Goal: Navigation & Orientation: Find specific page/section

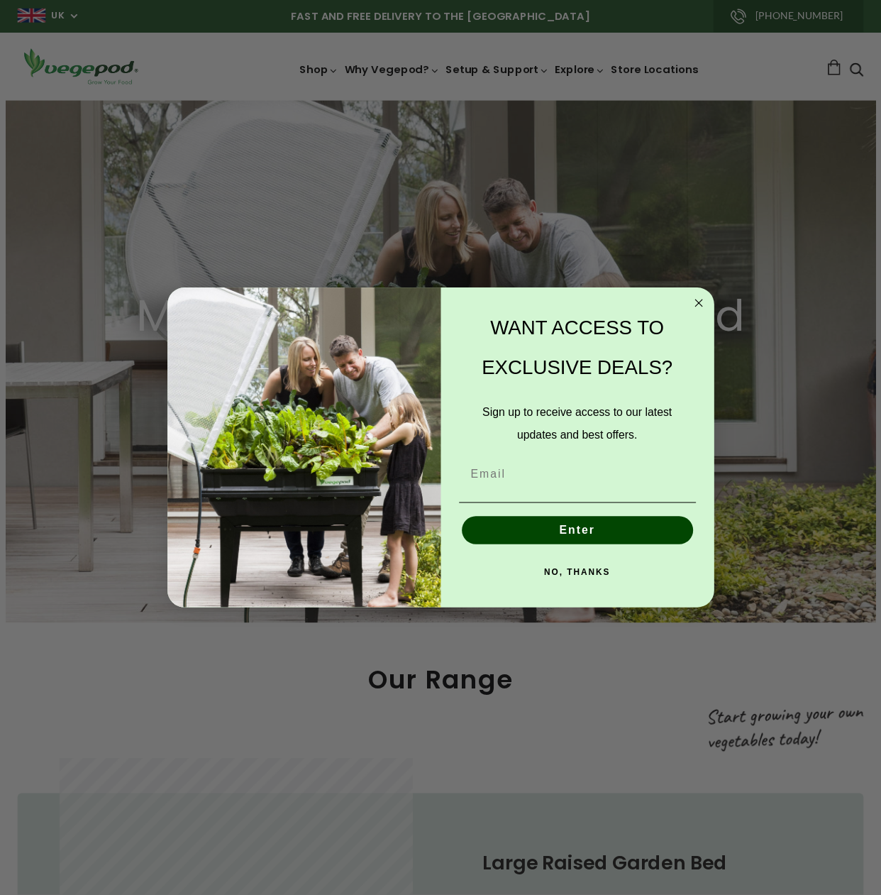
scroll to position [0, 211]
drag, startPoint x: 548, startPoint y: 309, endPoint x: 631, endPoint y: 314, distance: 83.2
click at [551, 309] on div "WANT ACCESS TO EXCLUSIVE DEALS?" at bounding box center [585, 352] width 248 height 94
click at [710, 305] on circle "Close dialog" at bounding box center [707, 306] width 16 height 16
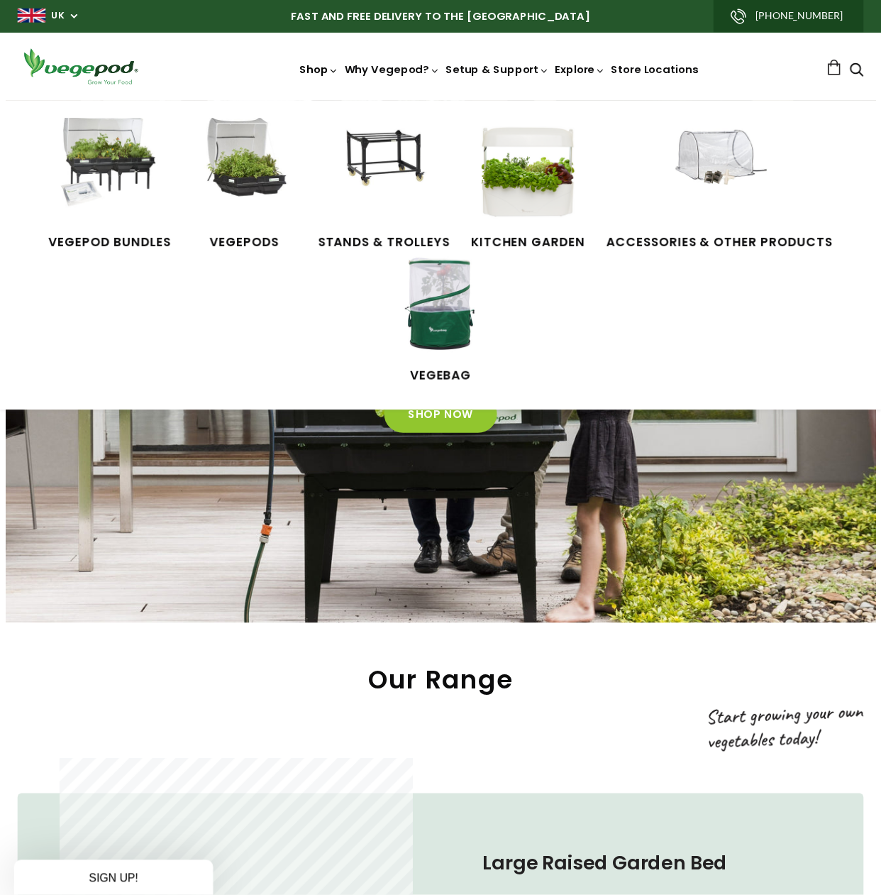
scroll to position [0, 209]
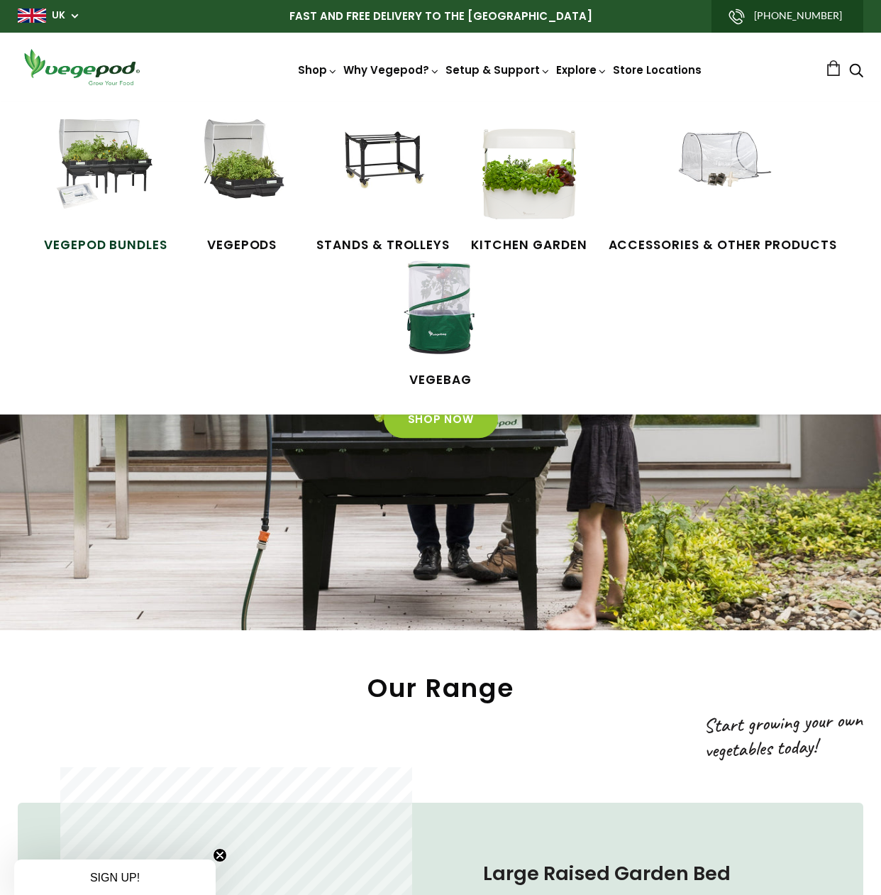
click at [111, 171] on img at bounding box center [106, 172] width 106 height 106
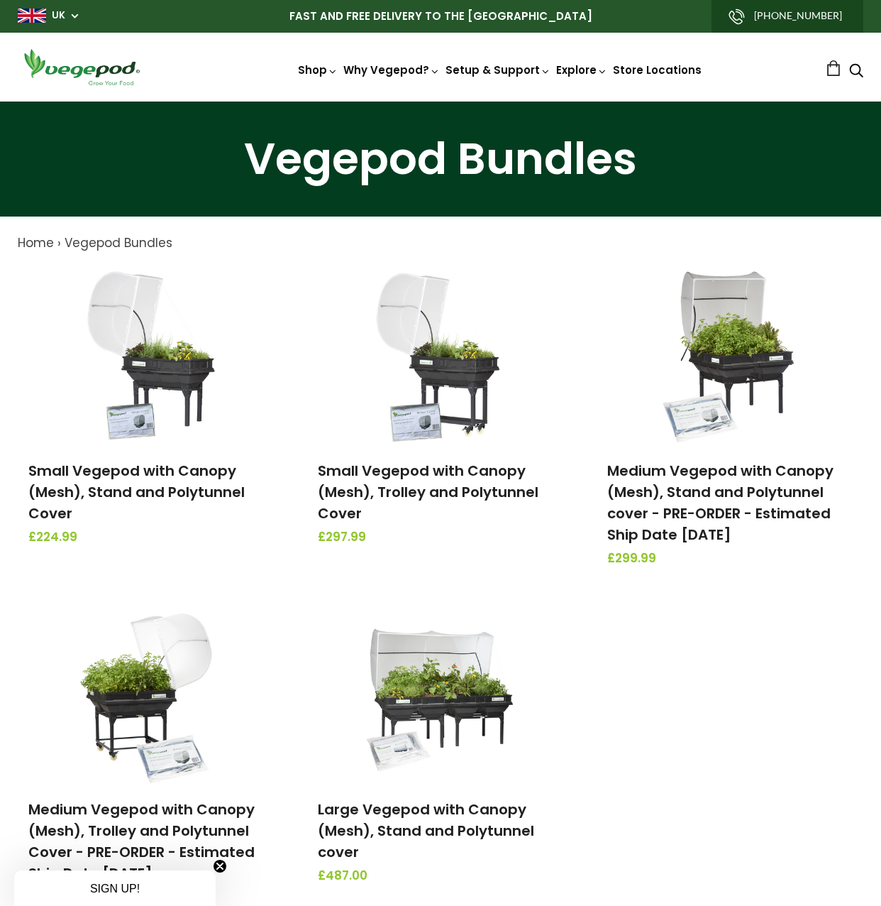
click at [40, 23] on p "FAST AND FREE DELIVERY TO THE [GEOGRAPHIC_DATA]" at bounding box center [441, 16] width 846 height 33
click at [62, 6] on p "FAST AND FREE DELIVERY TO THE [GEOGRAPHIC_DATA]" at bounding box center [441, 16] width 846 height 33
click at [60, 11] on link "UK" at bounding box center [58, 16] width 13 height 14
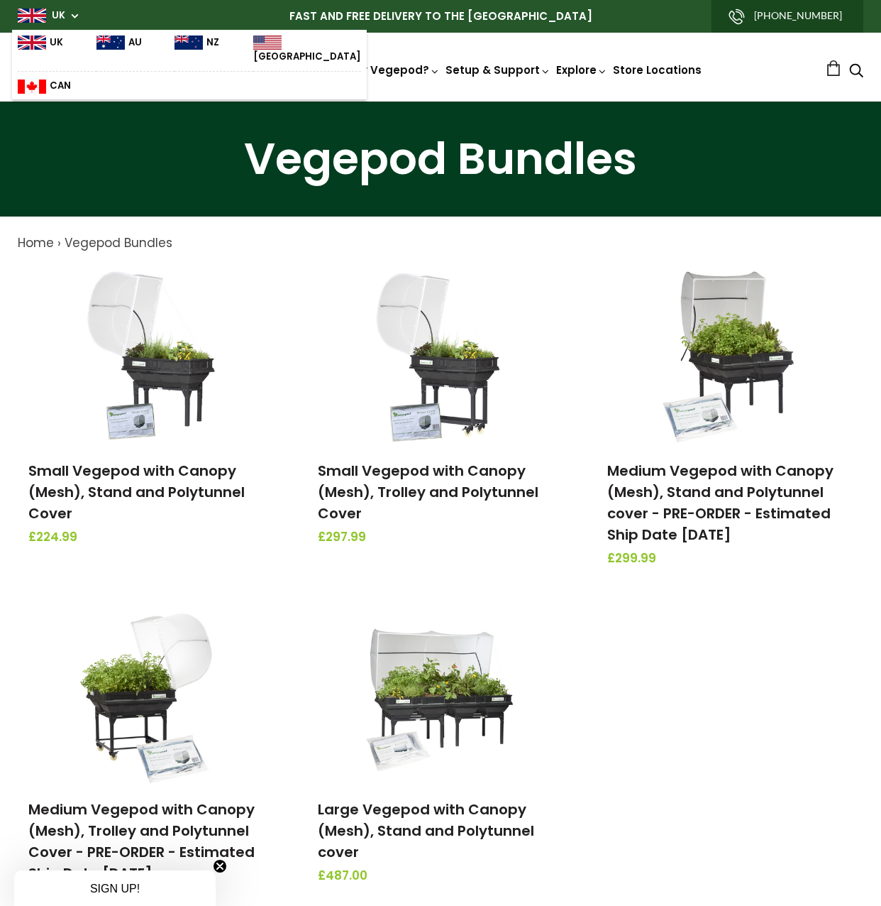
click at [181, 36] on img at bounding box center [189, 42] width 28 height 14
